Goal: Information Seeking & Learning: Learn about a topic

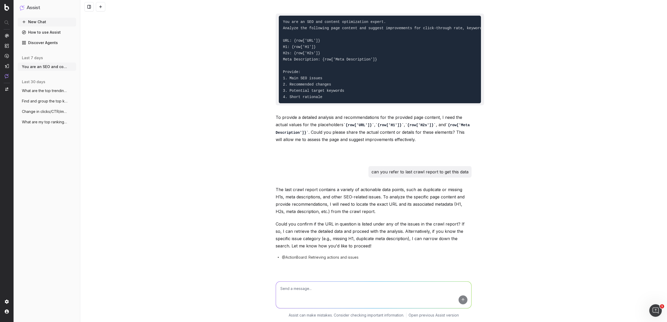
scroll to position [127, 0]
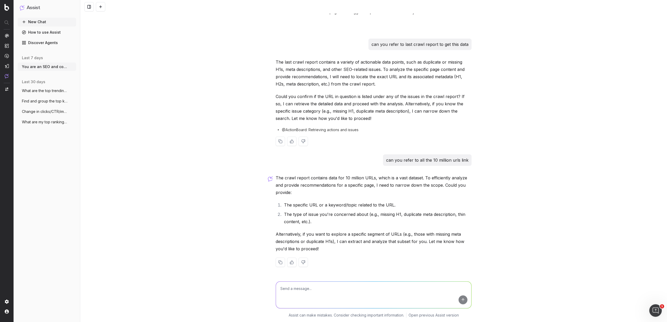
click at [289, 66] on p "The last crawl report contains a variety of actionable data points, such as dup…" at bounding box center [374, 72] width 196 height 29
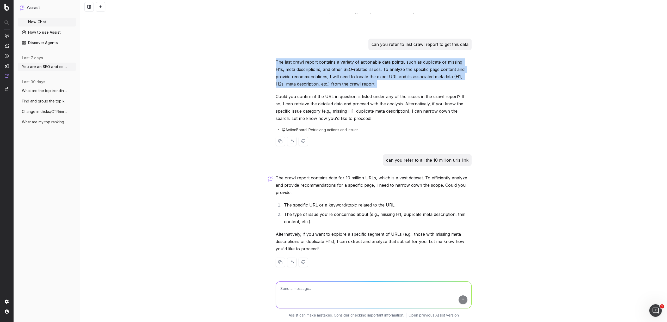
click at [289, 66] on p "The last crawl report contains a variety of actionable data points, such as dup…" at bounding box center [374, 72] width 196 height 29
click at [277, 66] on p "The last crawl report contains a variety of actionable data points, such as dup…" at bounding box center [374, 72] width 196 height 29
drag, startPoint x: 277, startPoint y: 66, endPoint x: 343, endPoint y: 87, distance: 69.1
click at [343, 87] on p "The last crawl report contains a variety of actionable data points, such as dup…" at bounding box center [374, 72] width 196 height 29
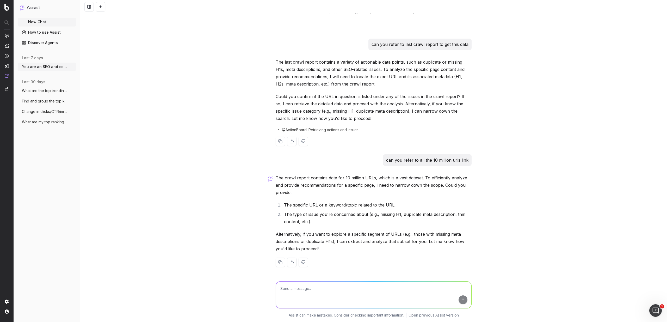
scroll to position [0, 0]
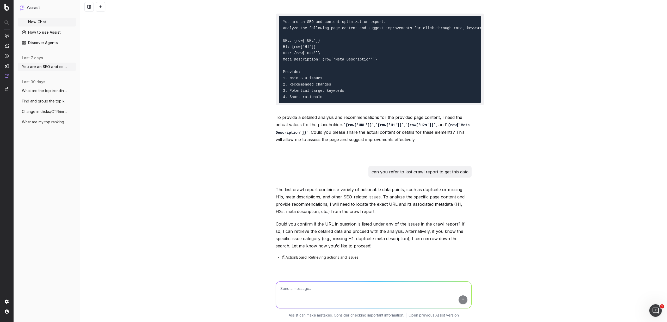
click at [4, 4] on img at bounding box center [6, 7] width 5 height 7
click at [6, 6] on img at bounding box center [6, 7] width 5 height 7
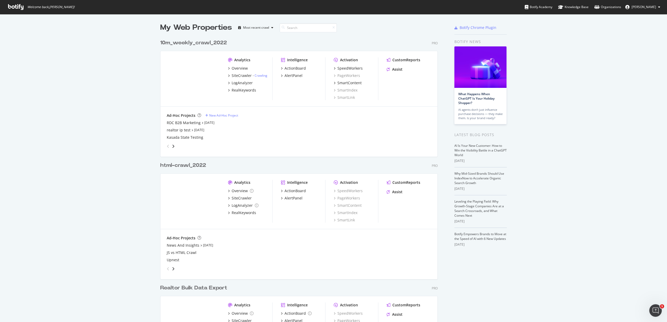
click at [246, 59] on div "Analytics" at bounding box center [242, 59] width 16 height 5
click at [174, 44] on div "10m_weekly_crawl_2022" at bounding box center [193, 43] width 67 height 8
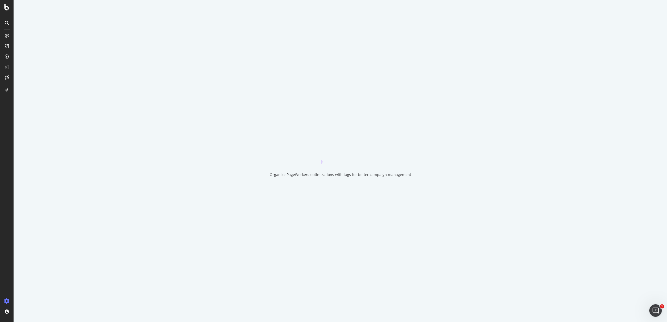
click at [207, 45] on div "Organize PageWorkers optimizations with tags for better campaign management" at bounding box center [341, 161] width 654 height 322
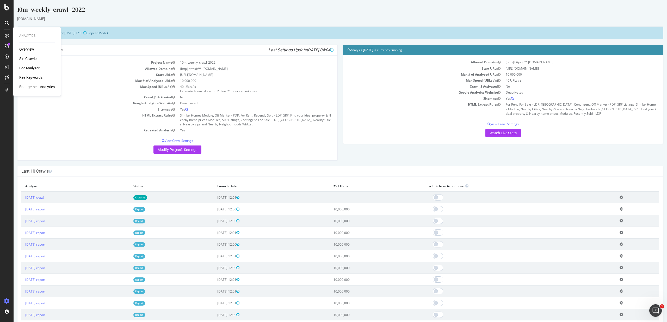
click at [26, 50] on div "Overview" at bounding box center [26, 49] width 15 height 5
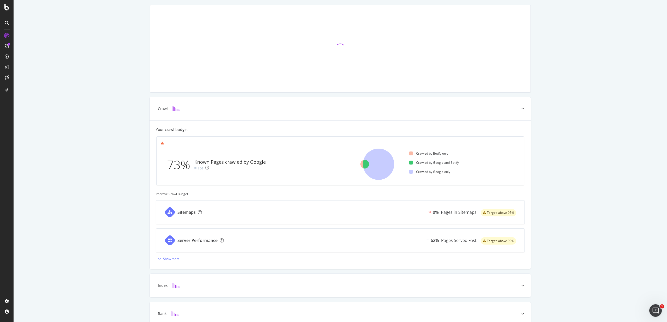
scroll to position [55, 0]
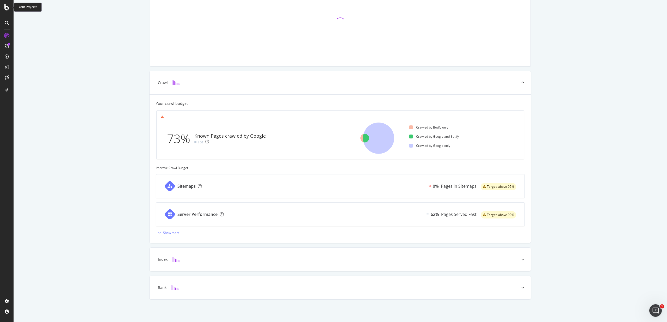
click at [7, 8] on icon at bounding box center [6, 7] width 5 height 6
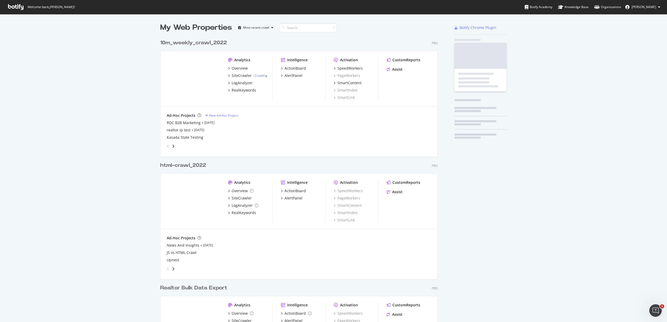
scroll to position [318, 660]
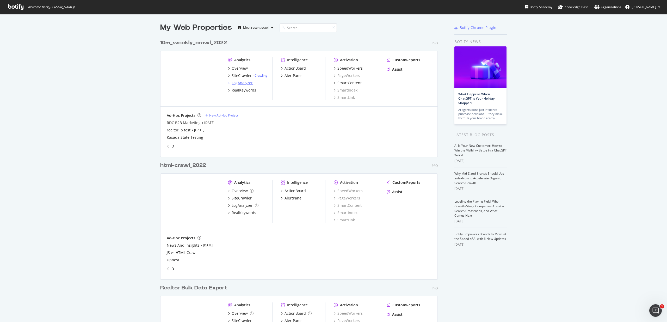
click at [236, 83] on div "LogAnalyzer" at bounding box center [242, 82] width 21 height 5
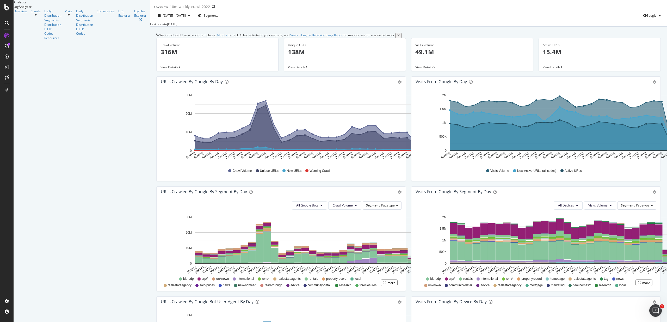
click at [41, 16] on div at bounding box center [36, 14] width 10 height 3
click at [65, 13] on div at bounding box center [69, 13] width 8 height 0
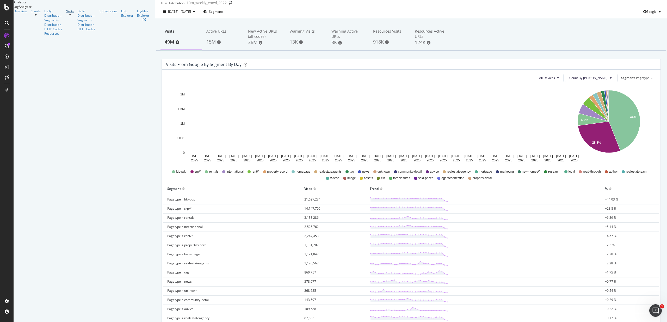
scroll to position [9, 0]
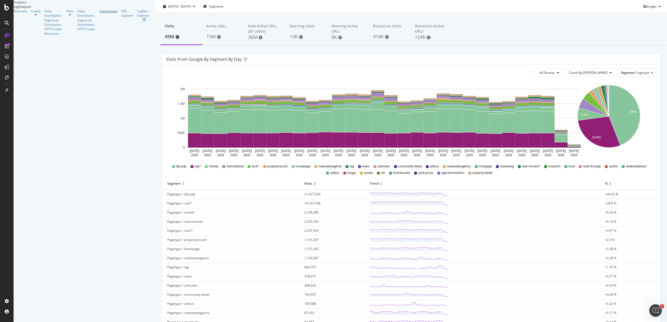
click at [100, 13] on div "Conversions" at bounding box center [109, 11] width 18 height 4
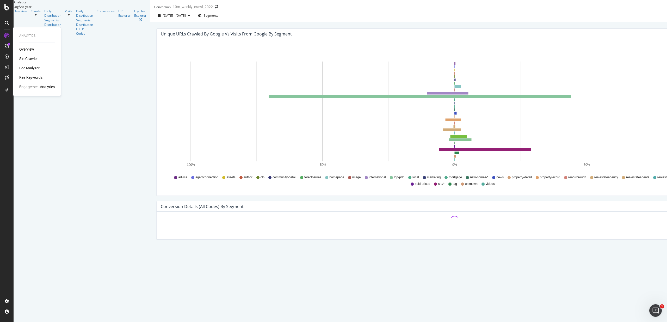
click at [32, 59] on div "SiteCrawler" at bounding box center [28, 58] width 19 height 5
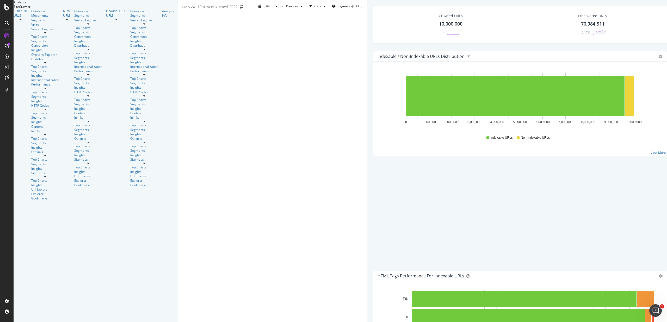
click at [46, 175] on icon at bounding box center [45, 176] width 2 height 3
click at [439, 27] on div "10,000,000" at bounding box center [450, 24] width 23 height 7
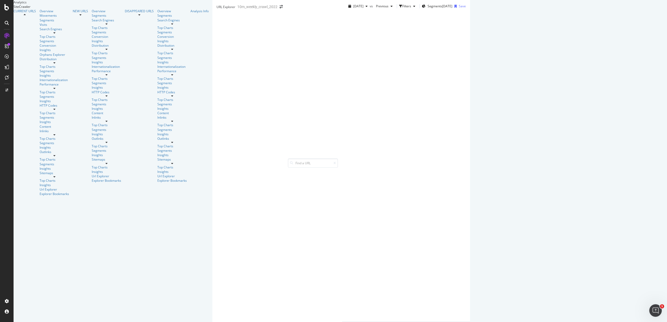
click at [574, 92] on div "Manage Columns" at bounding box center [561, 90] width 26 height 4
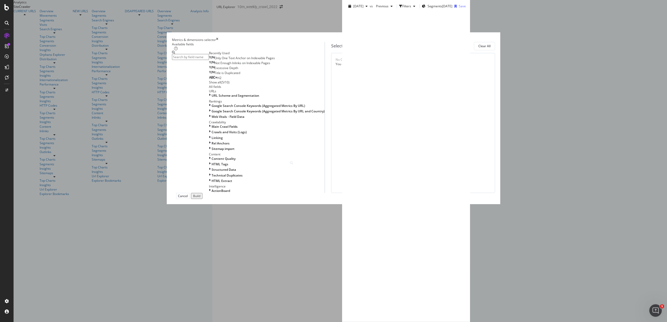
scroll to position [98, 0]
click at [227, 166] on div "HTML Tags" at bounding box center [267, 164] width 116 height 4
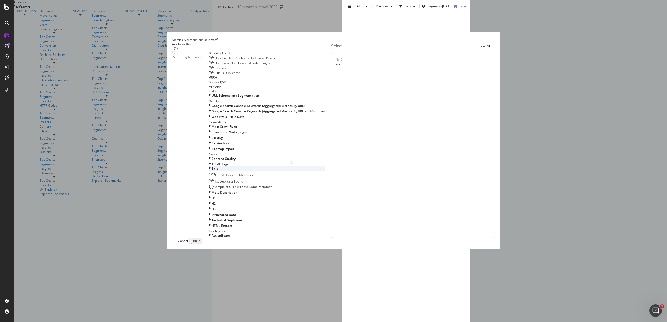
click at [212, 171] on div "modal" at bounding box center [210, 168] width 3 height 4
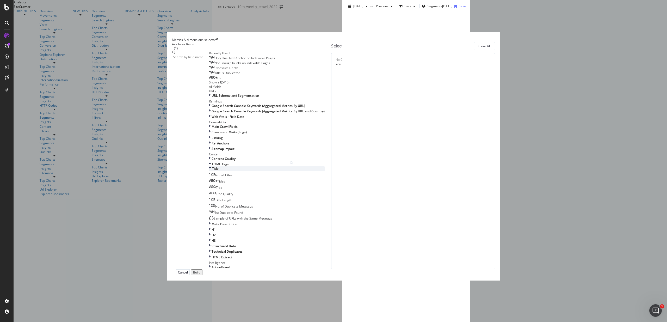
click at [211, 171] on icon "modal" at bounding box center [210, 168] width 2 height 4
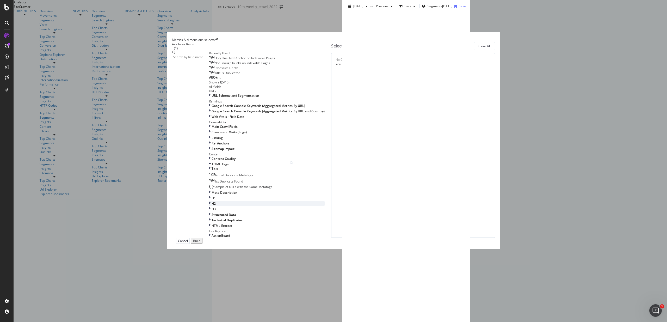
scroll to position [145, 0]
click at [233, 190] on span "Meta Description" at bounding box center [225, 192] width 26 height 4
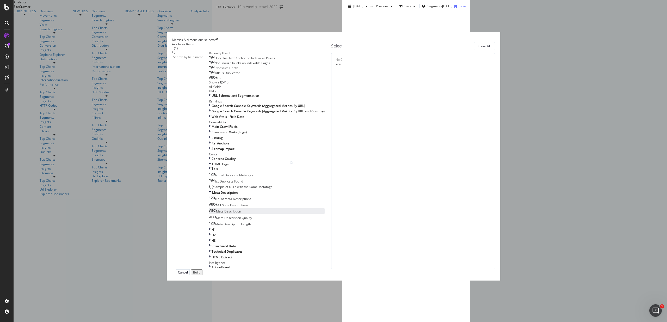
click at [241, 209] on span "Meta Description" at bounding box center [228, 211] width 25 height 4
click at [244, 227] on div "H1" at bounding box center [267, 229] width 116 height 4
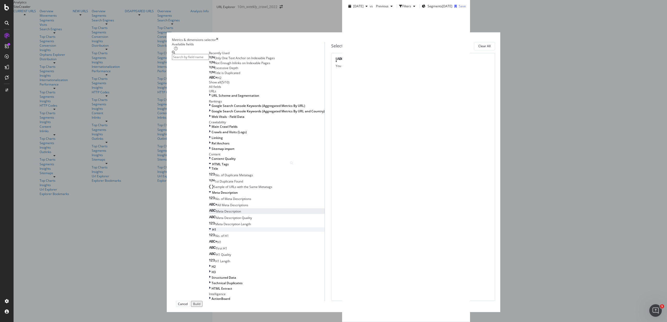
scroll to position [179, 0]
click at [252, 216] on span "Meta Description Quality" at bounding box center [234, 218] width 36 height 4
click at [251, 222] on span "Meta Description Length" at bounding box center [233, 224] width 36 height 4
click at [222, 240] on div "H1" at bounding box center [215, 242] width 13 height 4
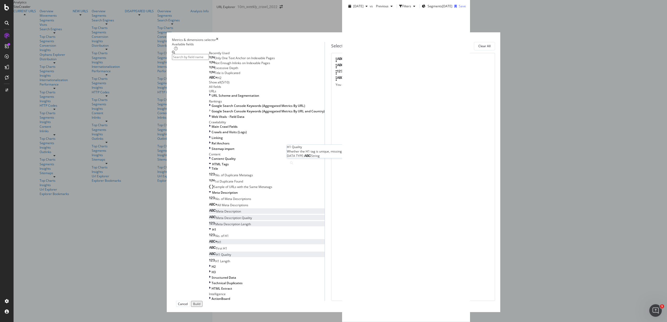
click at [231, 252] on div "H1 Quality" at bounding box center [220, 254] width 22 height 4
click at [230, 259] on div "H1 Length" at bounding box center [219, 261] width 21 height 4
click at [253, 264] on div "H2" at bounding box center [267, 266] width 116 height 4
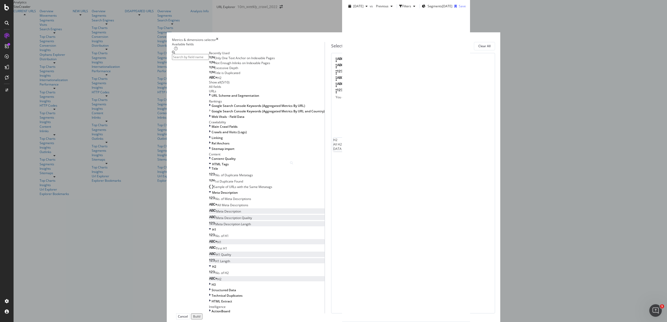
click at [222, 277] on div "H2" at bounding box center [215, 279] width 13 height 4
click at [260, 288] on div "Structured Data" at bounding box center [267, 290] width 116 height 4
click at [237, 288] on span "Structured Data" at bounding box center [224, 290] width 25 height 4
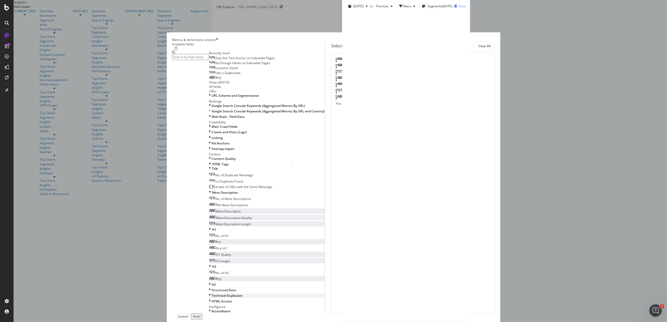
click at [263, 293] on div "Technical Duplicates" at bounding box center [267, 295] width 116 height 4
click at [238, 108] on span "Google Search Console Keywords (Aggregated Metrics By URL)" at bounding box center [259, 106] width 94 height 4
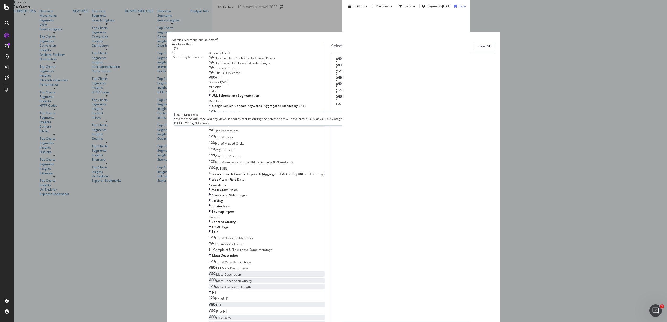
scroll to position [51, 0]
click at [274, 182] on div "Web Vitals - Field Data" at bounding box center [267, 179] width 116 height 4
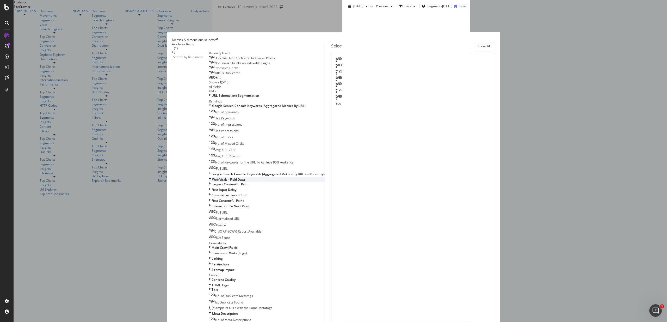
click at [274, 182] on div "Web Vitals - Field Data" at bounding box center [267, 179] width 116 height 4
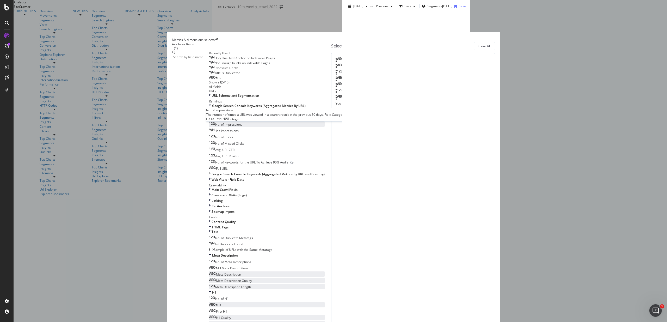
scroll to position [49, 0]
click at [233, 139] on div "No. of Clicks" at bounding box center [221, 137] width 24 height 4
click at [239, 114] on div "No. of Keywords" at bounding box center [224, 112] width 30 height 4
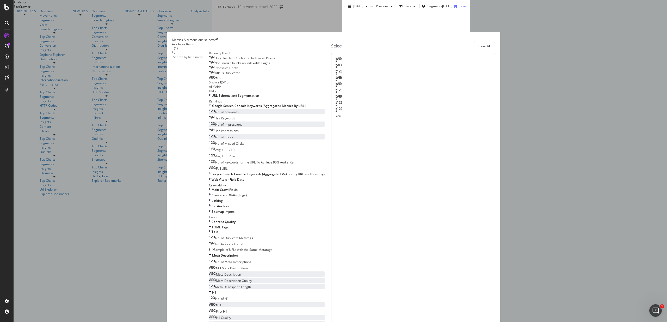
click at [242, 127] on span "No. of Impressions" at bounding box center [228, 124] width 27 height 4
click at [240, 158] on span "Avg. URL Position" at bounding box center [227, 156] width 25 height 4
click at [266, 176] on span "Google Search Console Keywords (Aggregated Metrics By URL and Country)" at bounding box center [268, 174] width 113 height 4
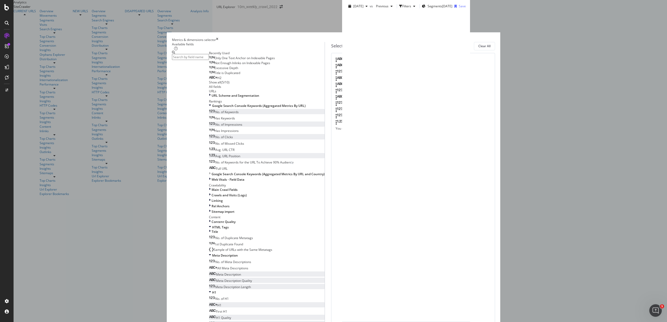
click at [211, 176] on icon "modal" at bounding box center [210, 174] width 2 height 4
click at [211, 108] on icon "modal" at bounding box center [210, 106] width 2 height 4
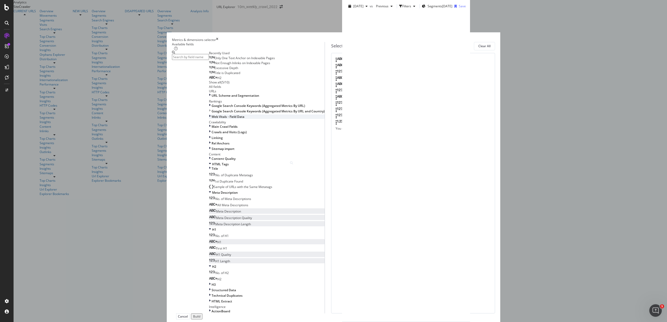
click at [212, 119] on div "modal" at bounding box center [210, 116] width 3 height 4
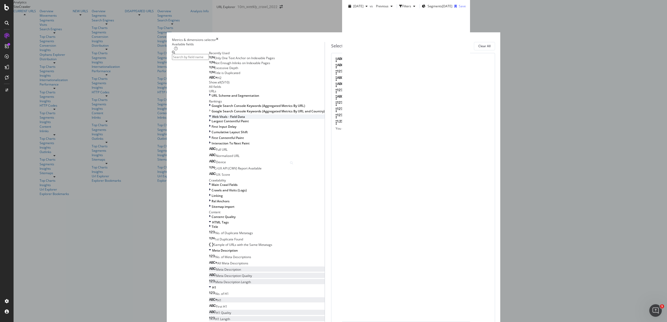
click at [211, 119] on icon "modal" at bounding box center [210, 116] width 2 height 4
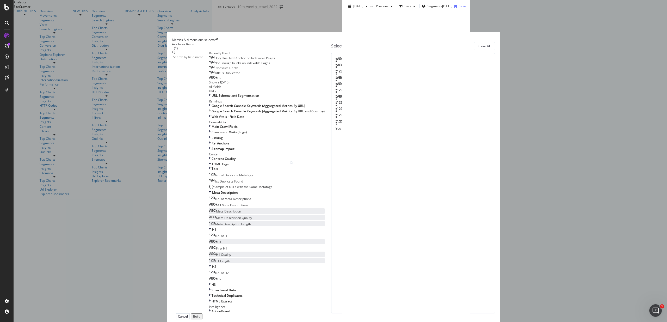
click at [201, 314] on div "Build" at bounding box center [196, 316] width 7 height 4
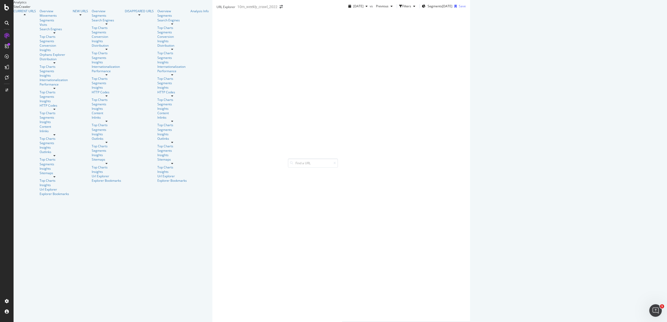
click at [609, 155] on div "Search homes for sale, new construction homes, apartments, and houses for rent.…" at bounding box center [672, 152] width 126 height 9
click at [609, 156] on div "Search homes for sale, new construction homes, apartments, and houses for rent.…" at bounding box center [672, 152] width 126 height 9
drag, startPoint x: 198, startPoint y: 156, endPoint x: 203, endPoint y: 169, distance: 14.3
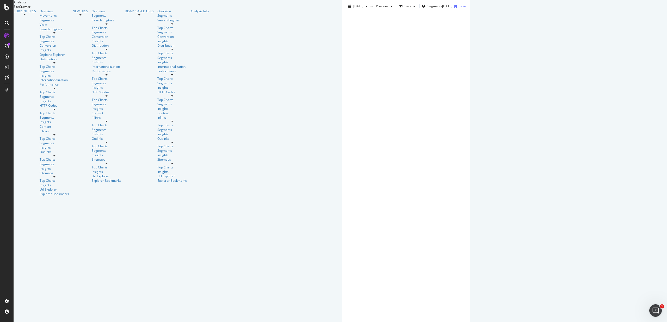
scroll to position [1248, 0]
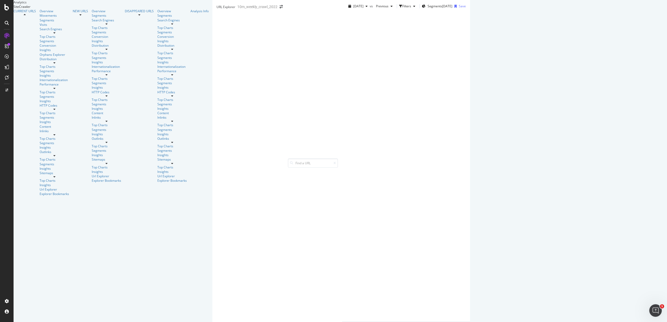
scroll to position [0, 0]
click at [603, 94] on div "Export as CSV" at bounding box center [589, 90] width 27 height 8
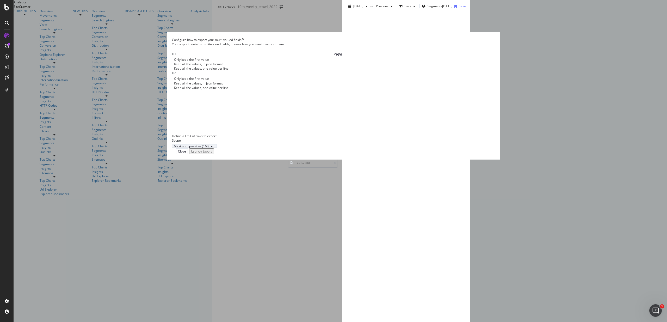
click at [217, 148] on button "Maximum possible (1M)" at bounding box center [194, 146] width 45 height 4
click at [277, 234] on div "Define a limit" at bounding box center [274, 233] width 46 height 7
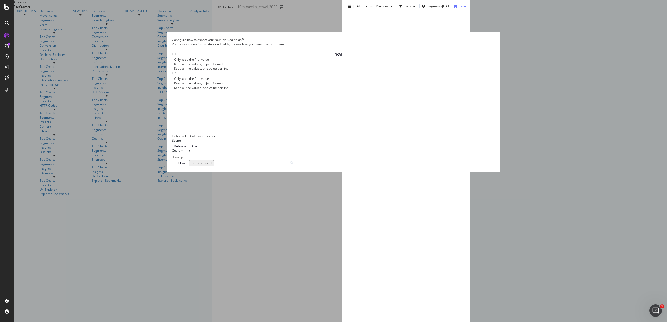
click at [192, 160] on input "modal" at bounding box center [182, 157] width 20 height 6
click at [329, 148] on div "Define a limit" at bounding box center [333, 146] width 323 height 4
click at [237, 46] on div "Your export contains multi-valued fields, choose how you want to export them." at bounding box center [333, 44] width 323 height 4
drag, startPoint x: 237, startPoint y: 100, endPoint x: 346, endPoint y: 100, distance: 109.0
click at [346, 46] on div "Your export contains multi-valued fields, choose how you want to export them." at bounding box center [333, 44] width 323 height 4
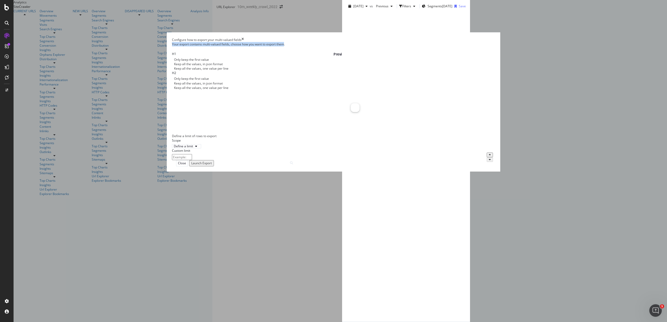
click at [346, 46] on div "Your export contains multi-valued fields, choose how you want to export them." at bounding box center [333, 44] width 323 height 4
click at [345, 46] on div "Your export contains multi-valued fields, choose how you want to export them." at bounding box center [333, 44] width 323 height 4
click at [366, 46] on div "Your export contains multi-valued fields, choose how you want to export them." at bounding box center [333, 44] width 323 height 4
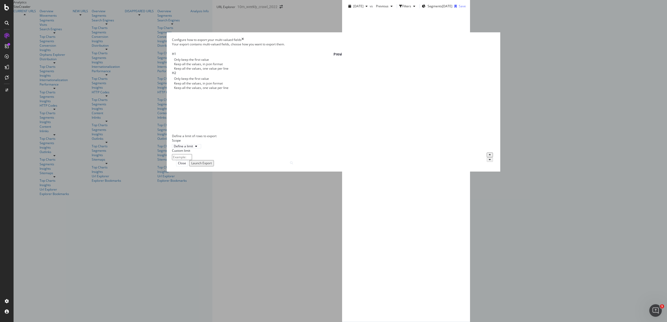
click at [366, 46] on div "Your export contains multi-valued fields, choose how you want to export them." at bounding box center [333, 44] width 323 height 4
drag, startPoint x: 338, startPoint y: 98, endPoint x: 342, endPoint y: 100, distance: 4.2
click at [338, 46] on div "Your export contains multi-valued fields, choose how you want to export them." at bounding box center [333, 44] width 323 height 4
click at [348, 46] on div "Your export contains multi-valued fields, choose how you want to export them." at bounding box center [333, 44] width 323 height 4
click at [244, 42] on icon "times" at bounding box center [243, 40] width 2 height 4
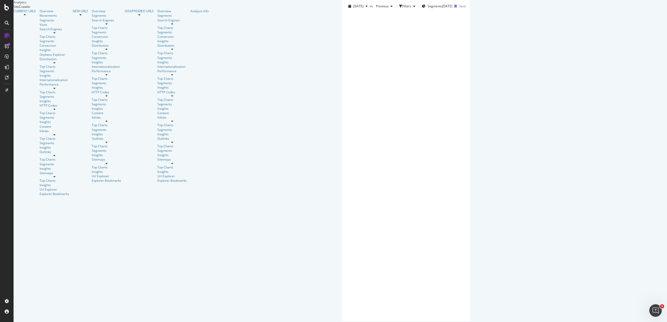
scroll to position [1064, 0]
drag, startPoint x: 207, startPoint y: 204, endPoint x: 512, endPoint y: 201, distance: 304.5
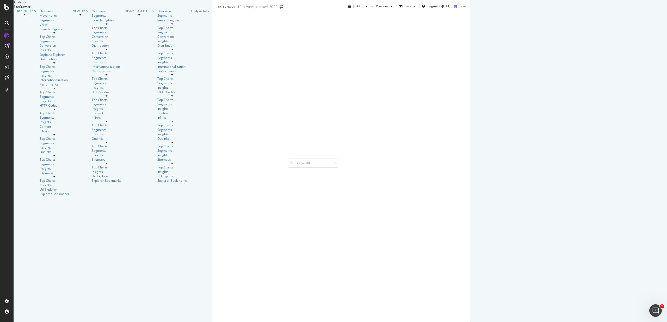
scroll to position [0, 0]
click at [422, 8] on div "Segments [DATE]" at bounding box center [437, 6] width 31 height 4
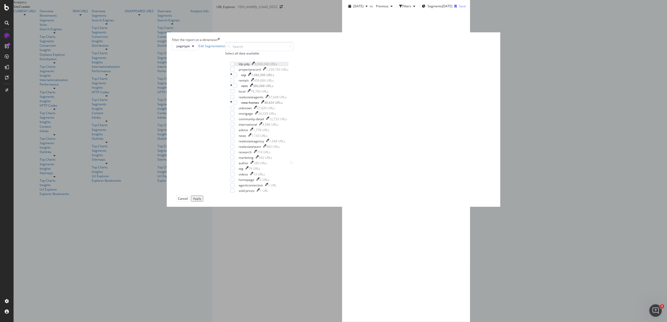
click at [250, 66] on div "ldp-pdp" at bounding box center [244, 64] width 11 height 4
click at [201, 201] on div "Apply" at bounding box center [197, 198] width 8 height 4
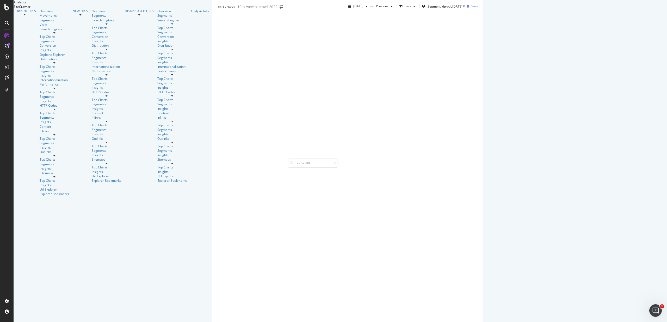
click at [428, 9] on span "Segment: ldp-pdp" at bounding box center [440, 6] width 25 height 4
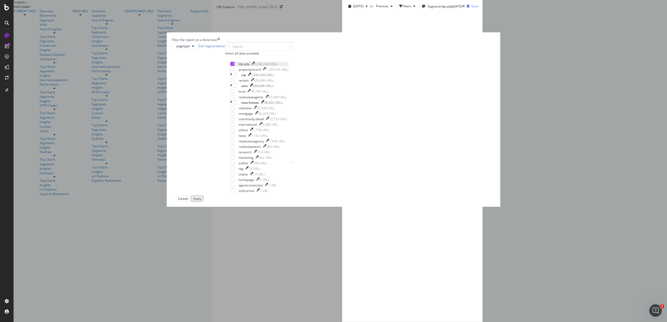
click at [234, 65] on icon "modal" at bounding box center [233, 64] width 2 height 3
click at [235, 71] on div "modal" at bounding box center [232, 69] width 4 height 4
click at [201, 201] on div "Apply" at bounding box center [197, 198] width 8 height 4
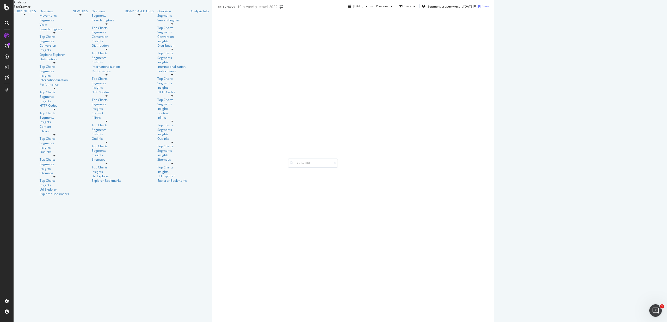
click at [607, 166] on div "Access [GEOGRAPHIC_DATA] property details and [GEOGRAPHIC_DATA], [GEOGRAPHIC_DA…" at bounding box center [670, 173] width 126 height 14
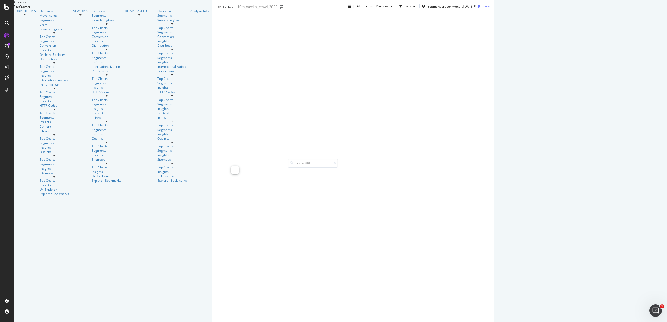
click at [607, 166] on div "Access [GEOGRAPHIC_DATA] property details and [GEOGRAPHIC_DATA], [GEOGRAPHIC_DA…" at bounding box center [670, 173] width 126 height 14
click at [605, 177] on td "Access [GEOGRAPHIC_DATA] property details and [GEOGRAPHIC_DATA], [GEOGRAPHIC_DA…" at bounding box center [670, 189] width 130 height 56
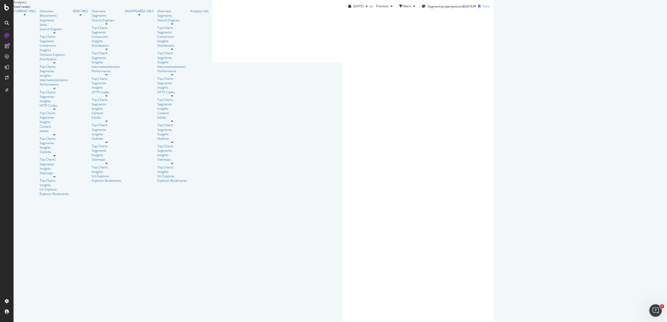
scroll to position [289, 0]
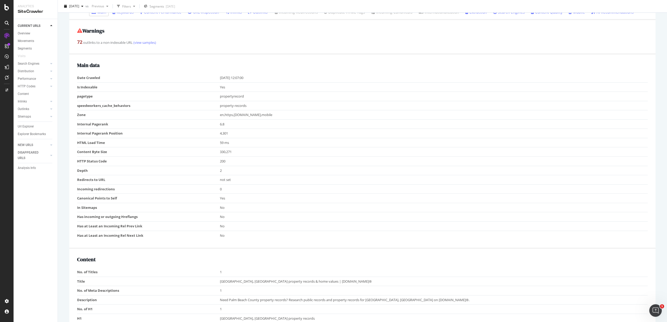
scroll to position [179, 0]
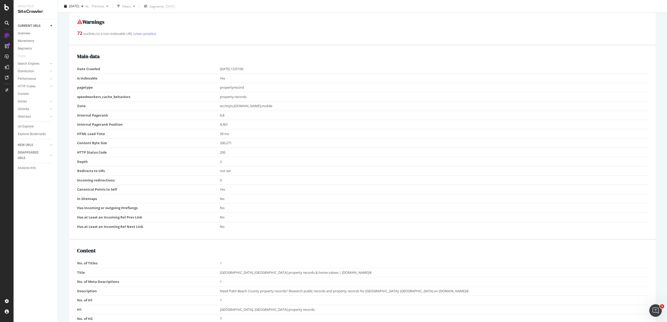
click at [220, 92] on td "property-records" at bounding box center [434, 96] width 428 height 9
click at [226, 111] on td "6.8" at bounding box center [434, 115] width 428 height 9
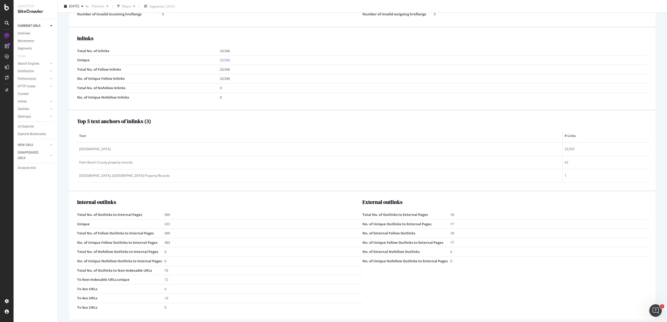
scroll to position [610, 0]
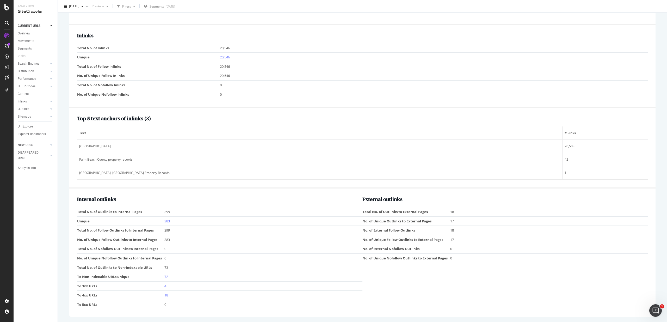
click at [321, 206] on div "Internal outlinks Total No. of Outlinks to Internal Pages 399 Unique 383 Total …" at bounding box center [219, 252] width 285 height 113
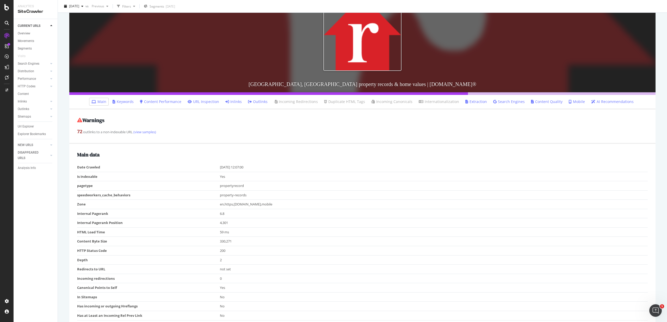
scroll to position [0, 0]
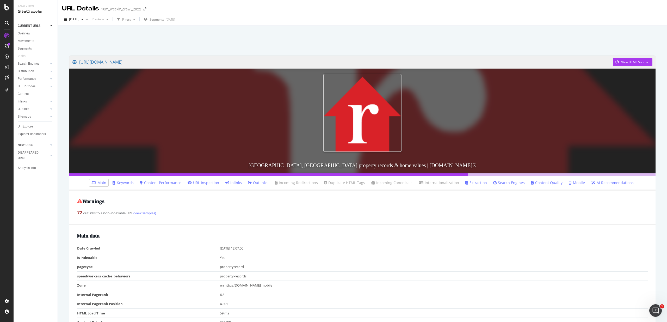
click at [239, 183] on link "Inlinks" at bounding box center [234, 182] width 16 height 5
click at [204, 183] on link "URL Inspection" at bounding box center [204, 182] width 32 height 5
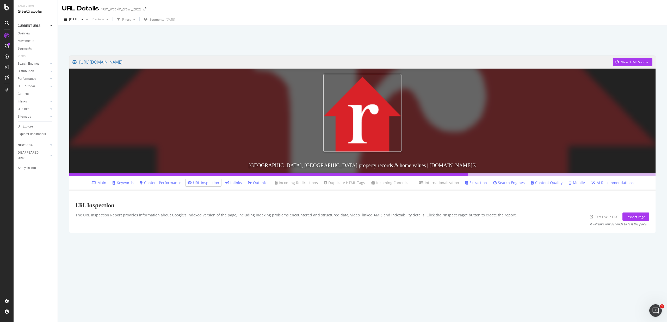
click at [125, 183] on link "Keywords" at bounding box center [123, 182] width 21 height 5
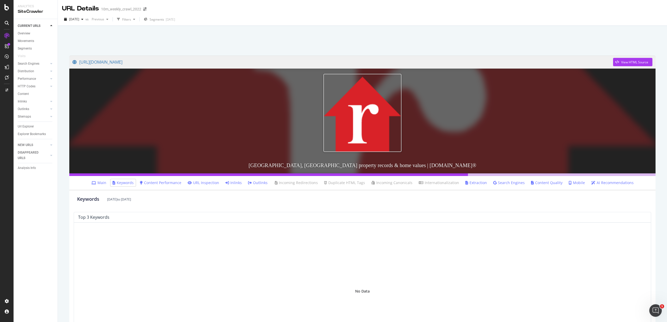
scroll to position [3, 0]
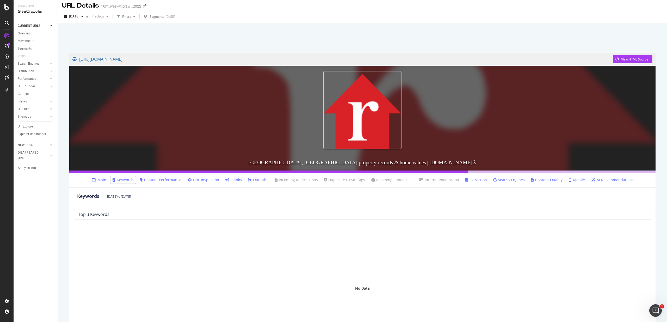
click at [173, 184] on ul "Main Keywords Content Performance URL Inspection Inlinks Outlinks Incoming Redi…" at bounding box center [362, 180] width 587 height 15
click at [171, 178] on link "Content Performance" at bounding box center [160, 179] width 41 height 5
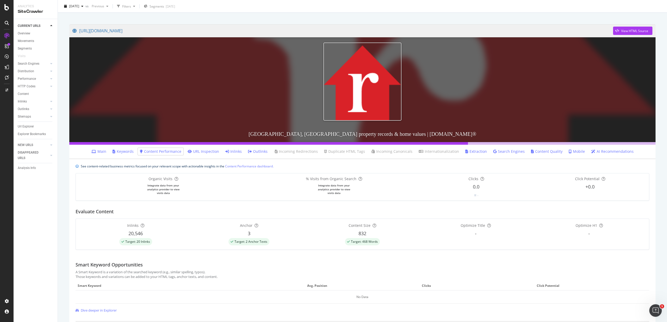
scroll to position [85, 0]
